Goal: Find specific page/section

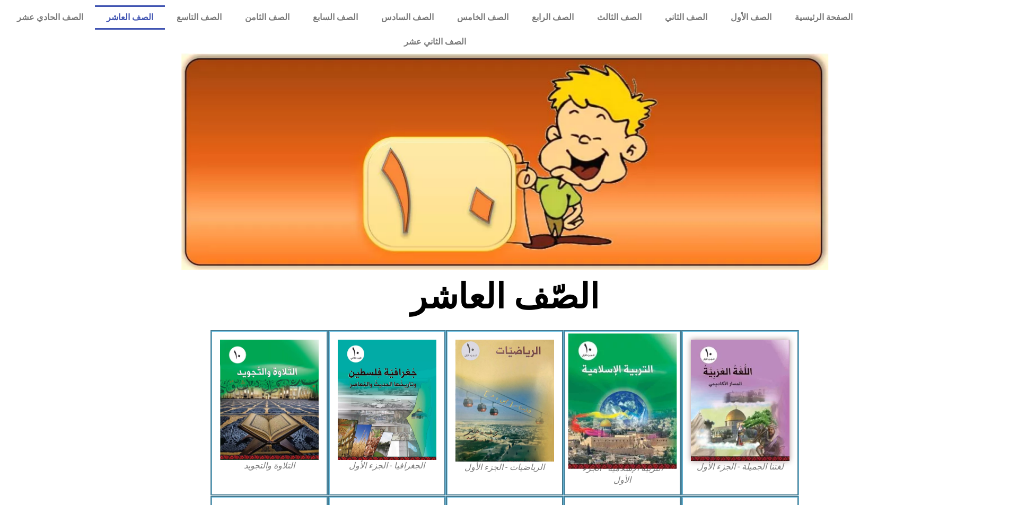
click at [651, 371] on img at bounding box center [622, 401] width 109 height 135
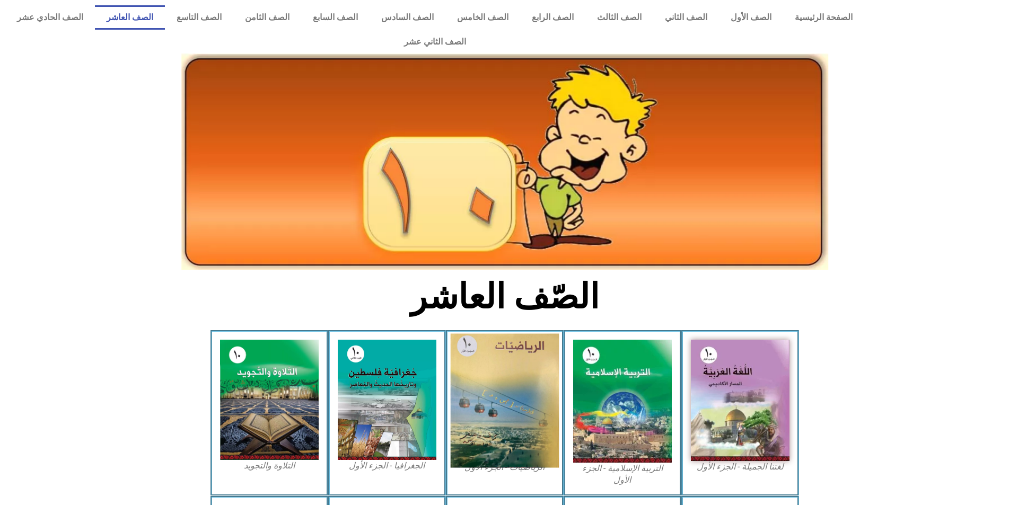
click at [512, 361] on img at bounding box center [504, 401] width 109 height 134
